Goal: Navigation & Orientation: Find specific page/section

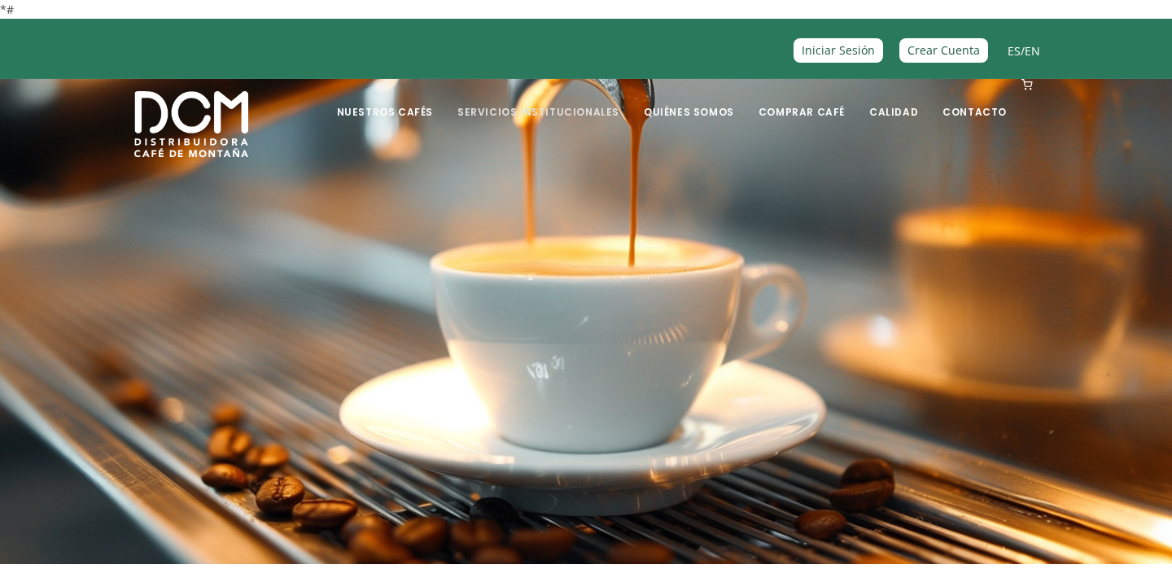
click at [561, 111] on link "Servicios Institucionales" at bounding box center [538, 100] width 181 height 38
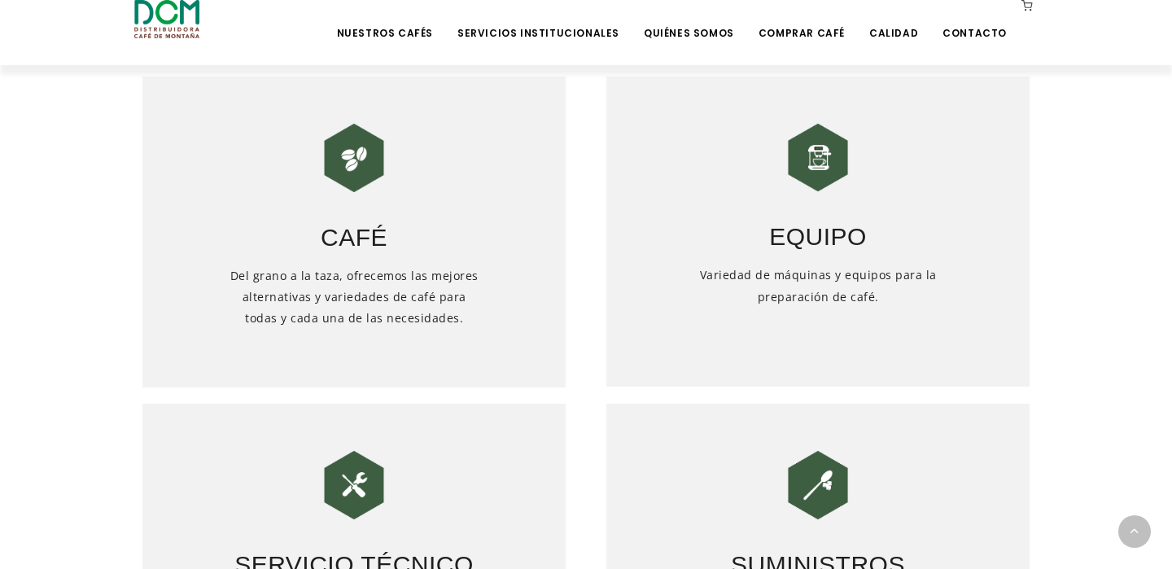
scroll to position [706, 0]
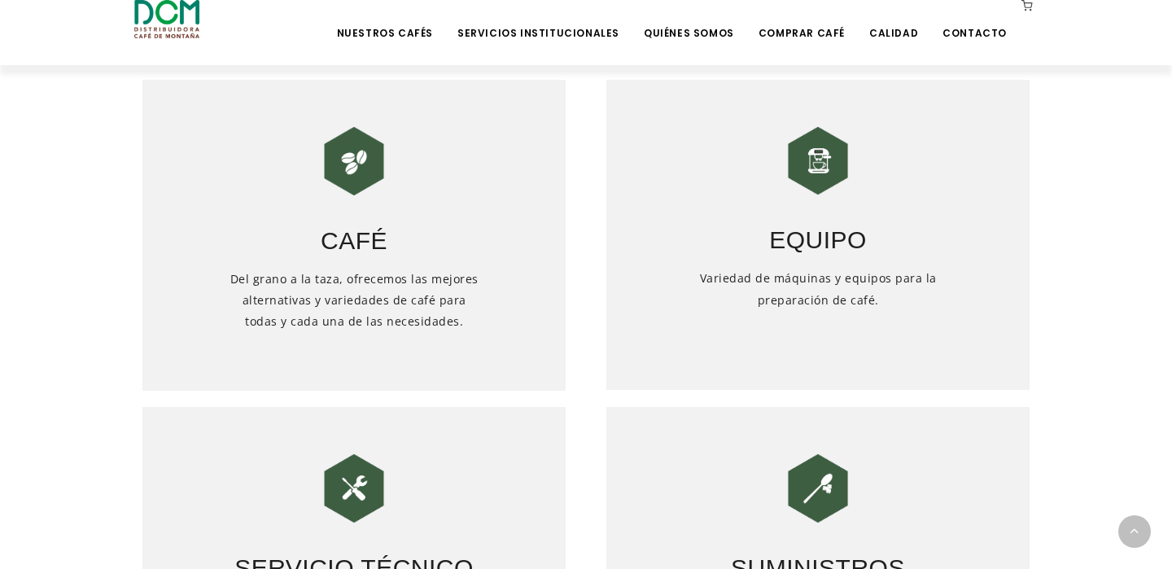
click at [822, 166] on img at bounding box center [817, 160] width 81 height 81
click at [821, 166] on img at bounding box center [817, 160] width 81 height 81
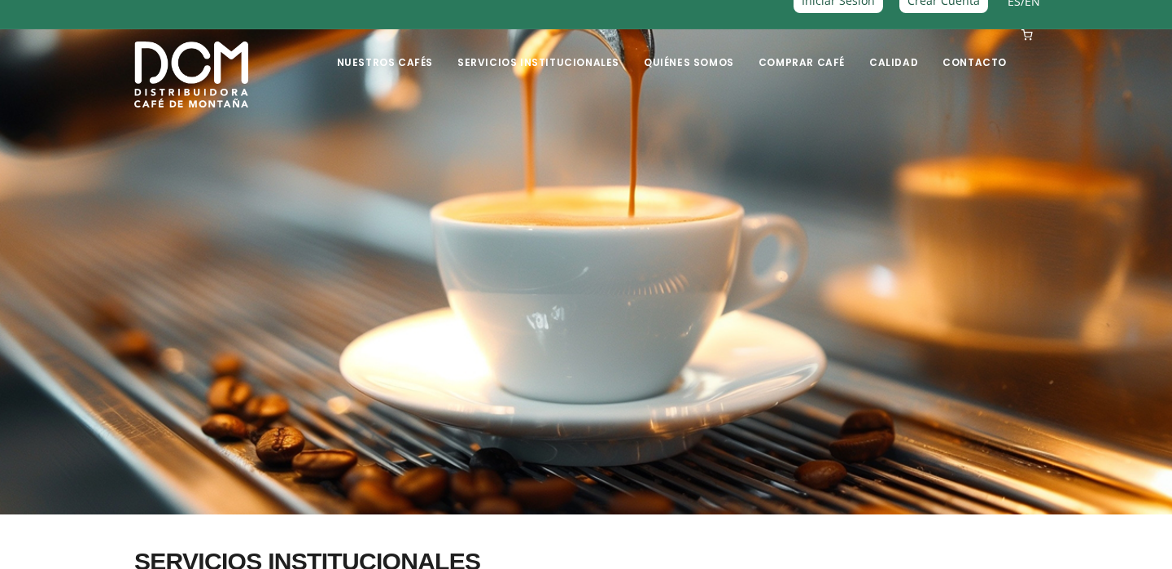
scroll to position [47, 0]
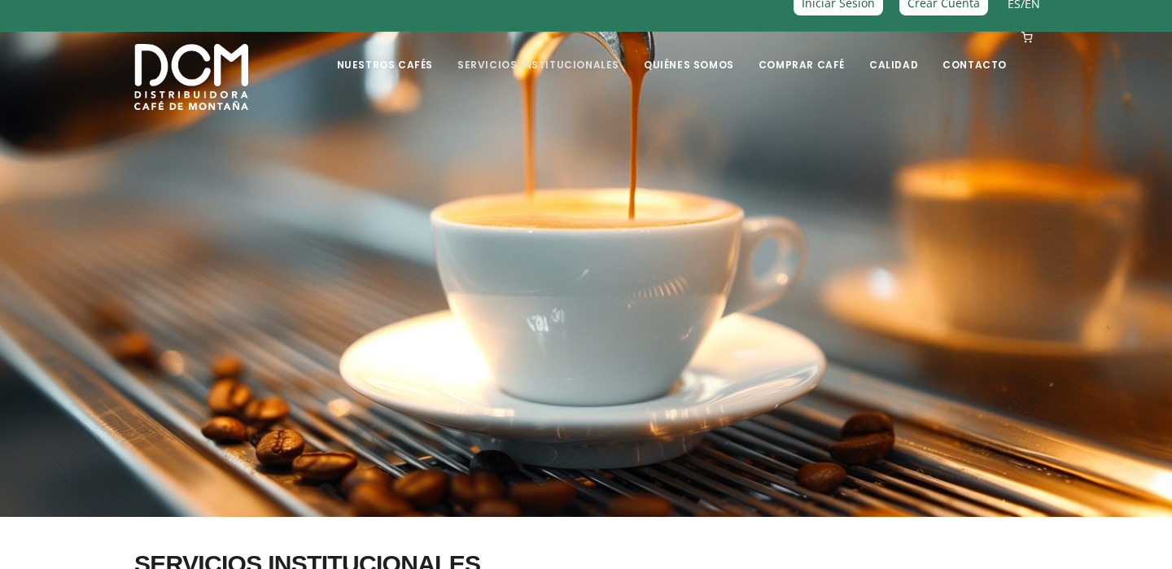
click at [527, 60] on link "Servicios Institucionales" at bounding box center [538, 52] width 181 height 38
